Goal: Information Seeking & Learning: Check status

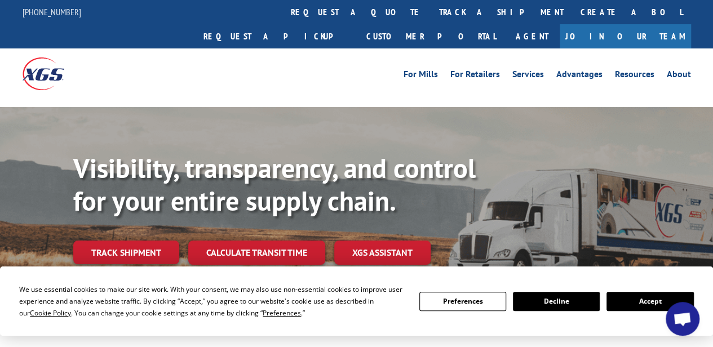
click at [152, 241] on link "Track shipment" at bounding box center [126, 253] width 106 height 24
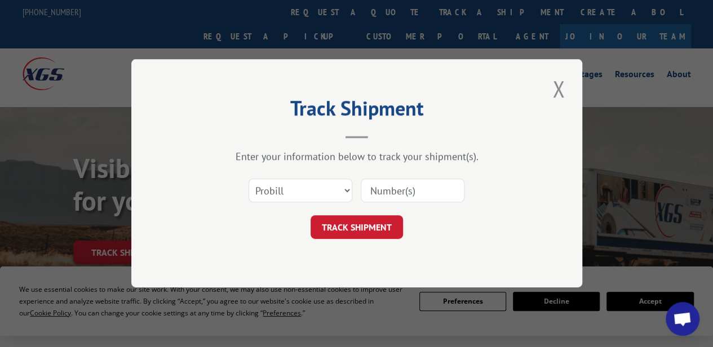
click at [419, 184] on input at bounding box center [413, 191] width 104 height 24
paste input "17512908"
type input "17512908"
click at [362, 229] on button "TRACK SHIPMENT" at bounding box center [357, 228] width 92 height 24
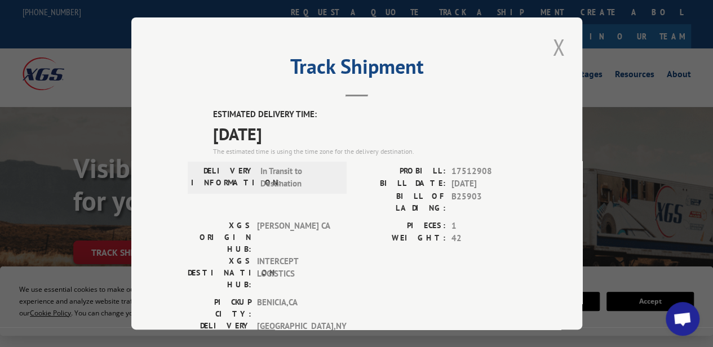
click at [557, 42] on button "Close modal" at bounding box center [558, 47] width 19 height 31
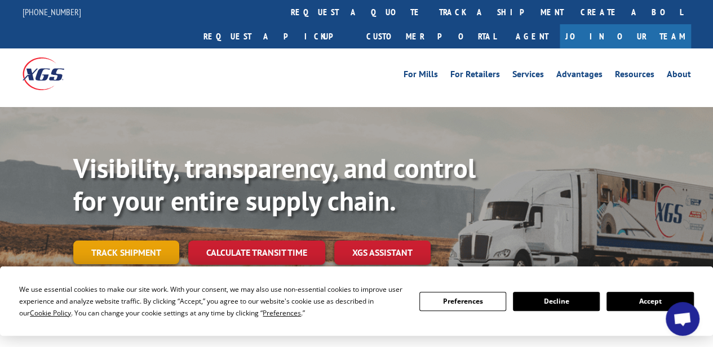
click at [161, 241] on link "Track shipment" at bounding box center [126, 253] width 106 height 24
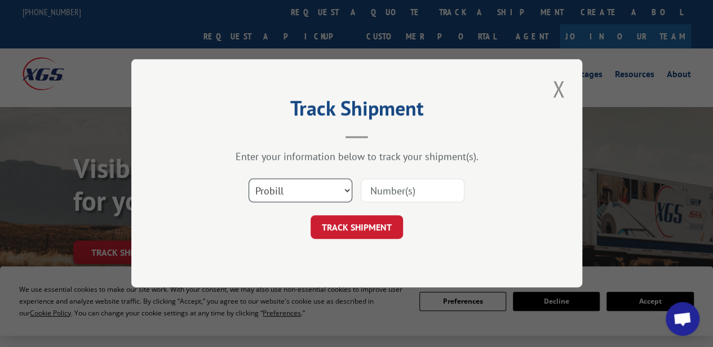
click at [309, 196] on select "Select category... Probill BOL PO" at bounding box center [301, 191] width 104 height 24
select select "bol"
click at [249, 179] on select "Select category... Probill BOL PO" at bounding box center [301, 191] width 104 height 24
paste input "15095779"
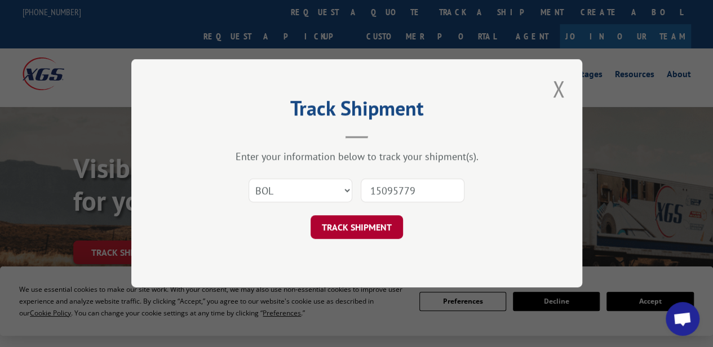
type input "15095779"
click at [354, 222] on button "TRACK SHIPMENT" at bounding box center [357, 228] width 92 height 24
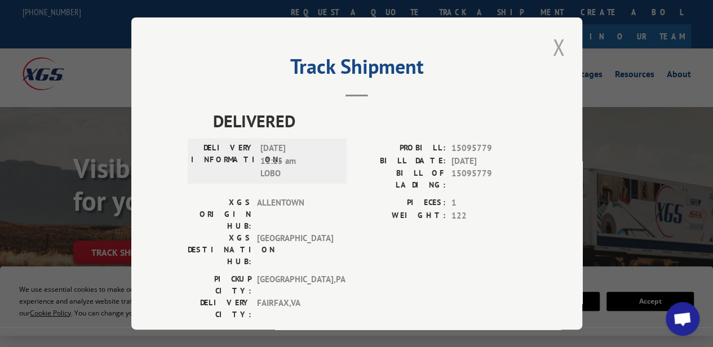
click at [559, 39] on button "Close modal" at bounding box center [558, 47] width 19 height 31
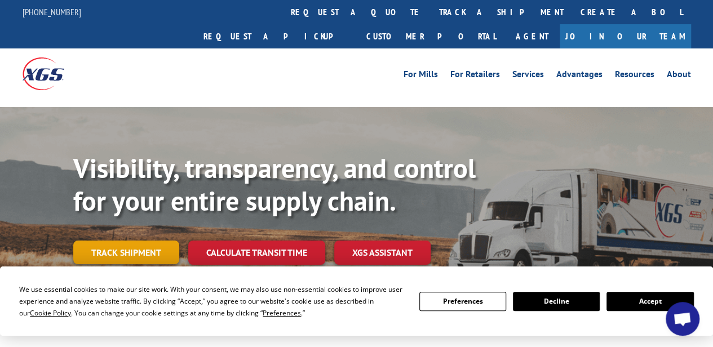
click at [156, 241] on link "Track shipment" at bounding box center [126, 253] width 106 height 24
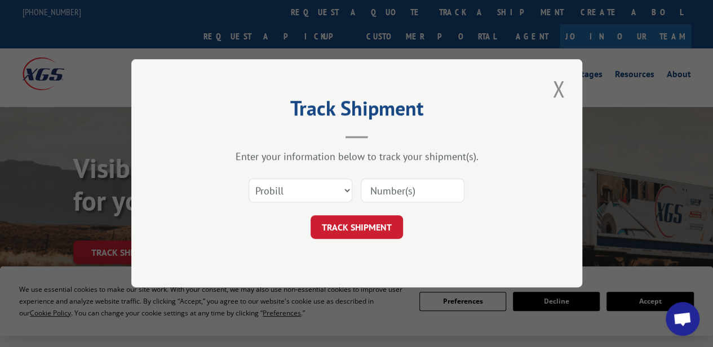
paste input "15095779"
type input "15095779"
click at [372, 228] on button "TRACK SHIPMENT" at bounding box center [357, 228] width 92 height 24
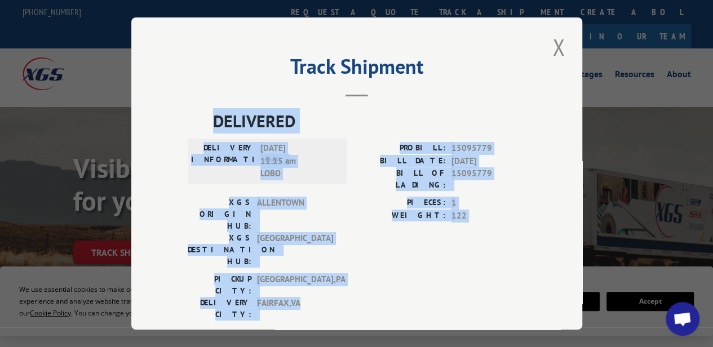
drag, startPoint x: 306, startPoint y: 242, endPoint x: 208, endPoint y: 118, distance: 157.9
click at [208, 118] on div "DELIVERED DELIVERY INFORMATION: [DATE] 11:15 am LOBO PROBILL: 15095779 BILL DAT…" at bounding box center [357, 217] width 338 height 218
copy div "DELIVERED DELIVERY INFORMATION: [DATE] 11:15 am LOBO PROBILL: 15095779 BILL DAT…"
